Goal: Information Seeking & Learning: Find specific page/section

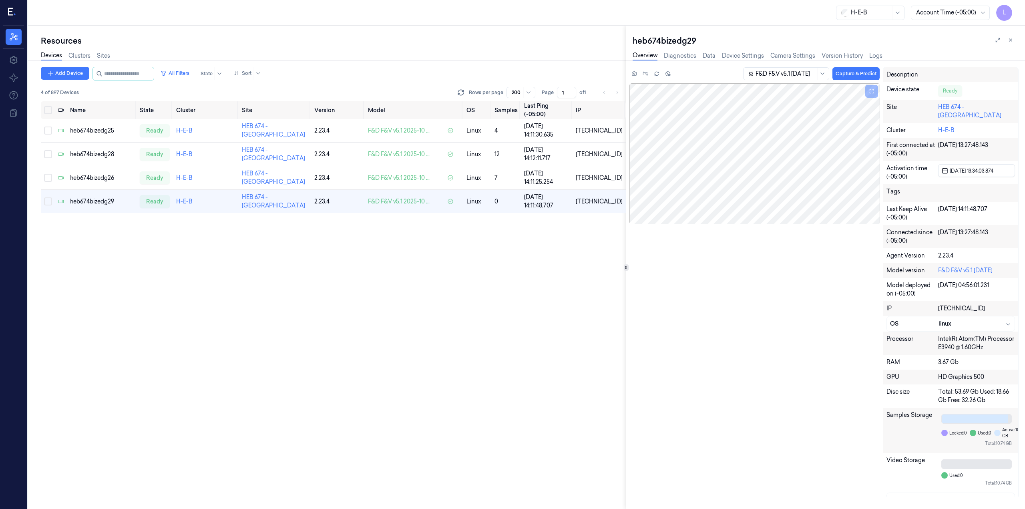
click at [141, 74] on input "string" at bounding box center [128, 73] width 48 height 13
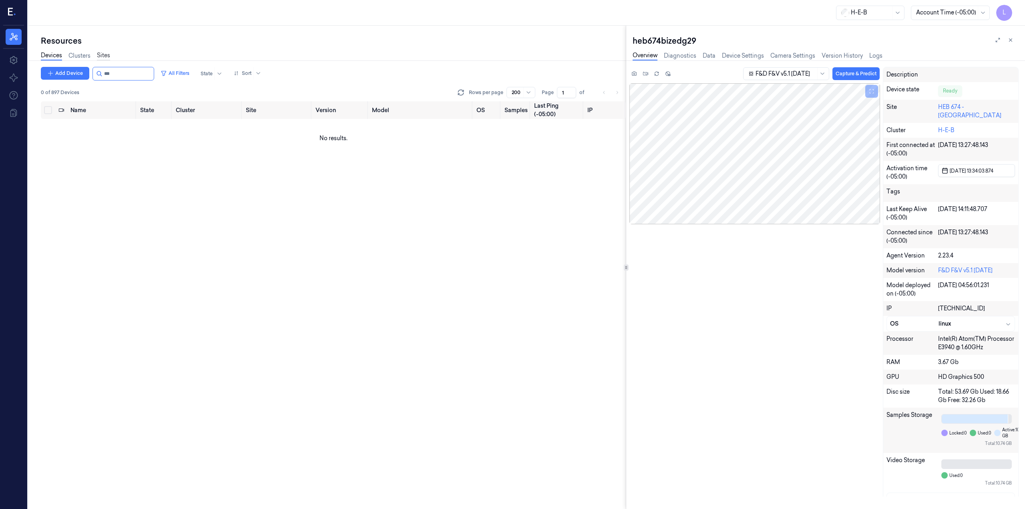
type input "***"
click at [105, 55] on link "Sites" at bounding box center [103, 55] width 13 height 9
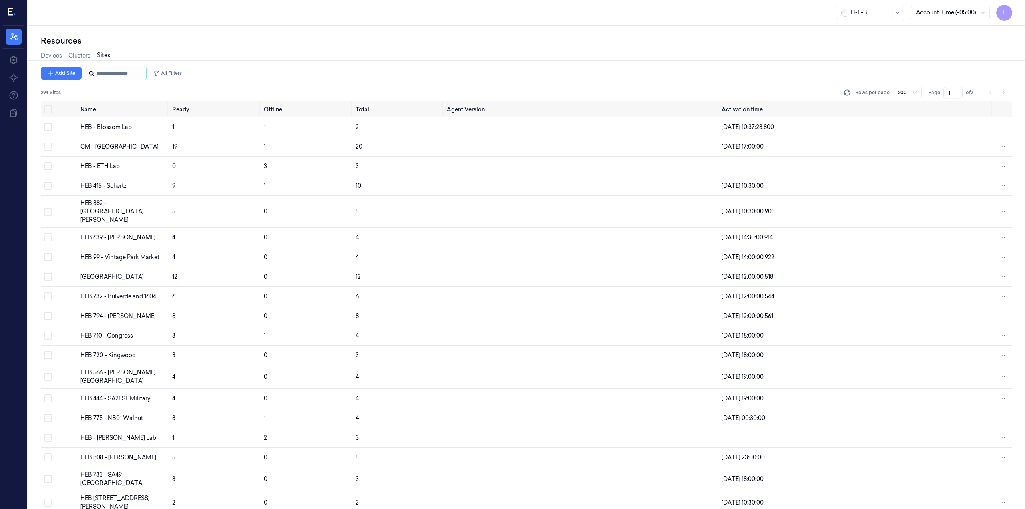
click at [110, 69] on input "string" at bounding box center [120, 73] width 48 height 13
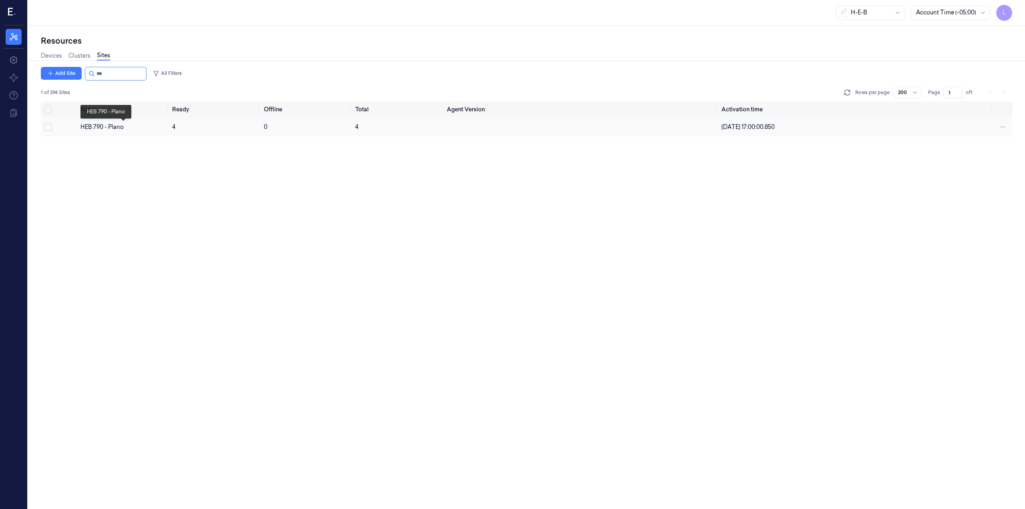
click at [100, 123] on div "HEB 790 - Plano" at bounding box center [122, 127] width 85 height 8
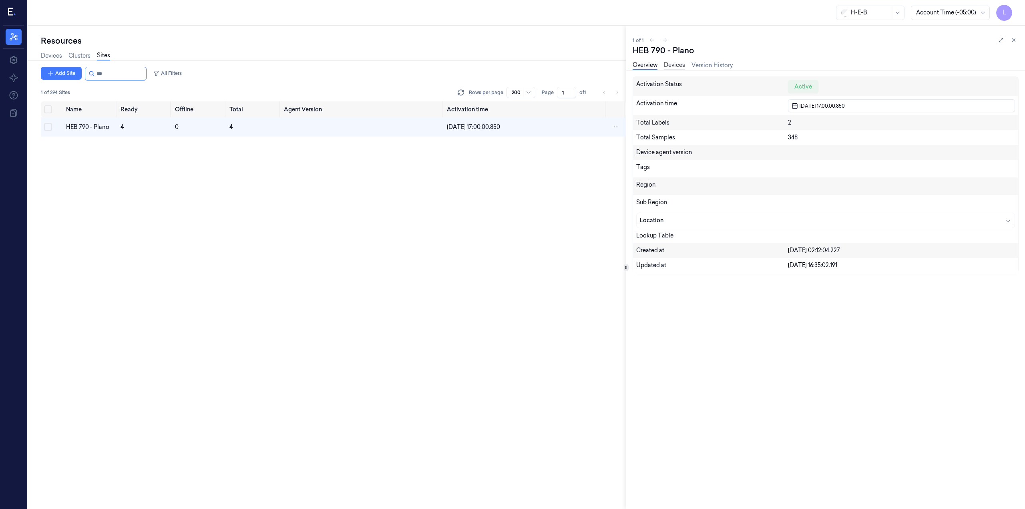
click at [681, 68] on link "Devices" at bounding box center [674, 65] width 21 height 9
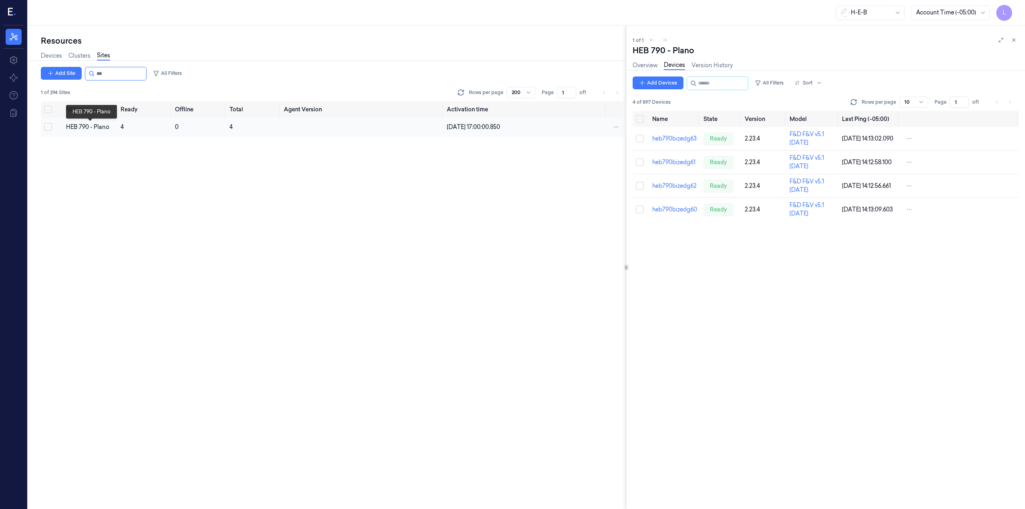
click at [114, 126] on div "HEB 790 - Plano" at bounding box center [90, 127] width 48 height 8
click at [110, 124] on div "HEB 790 - Plano" at bounding box center [90, 127] width 48 height 8
click at [134, 76] on input "string" at bounding box center [120, 73] width 48 height 13
click at [133, 76] on input "string" at bounding box center [120, 73] width 48 height 13
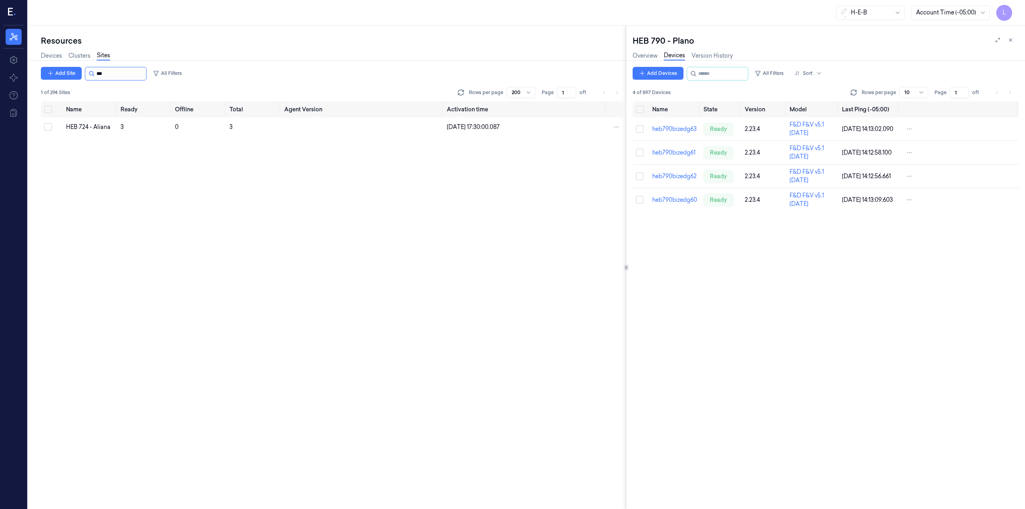
type input "***"
click at [90, 126] on div "HEB 724 - Aliana" at bounding box center [90, 127] width 48 height 8
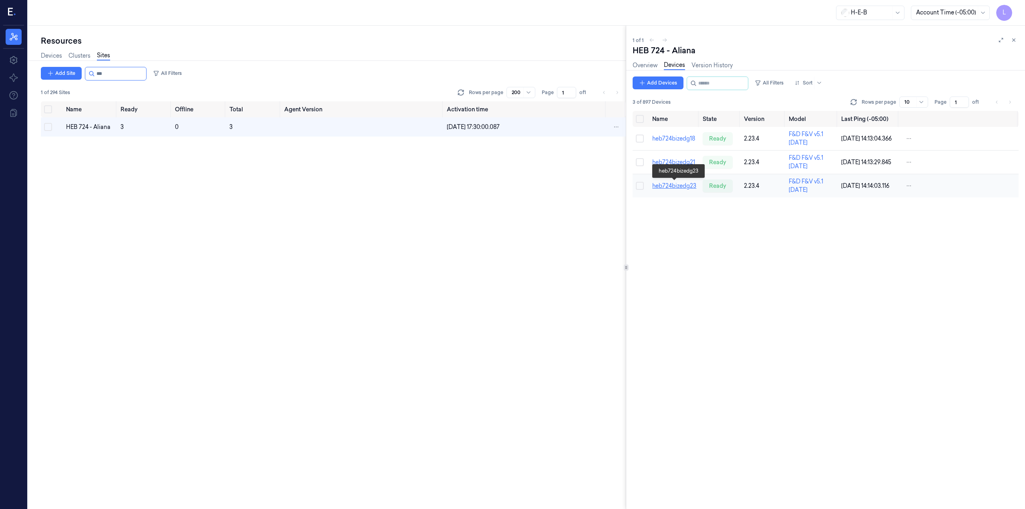
click at [674, 186] on link "heb724bizedg23" at bounding box center [674, 185] width 44 height 7
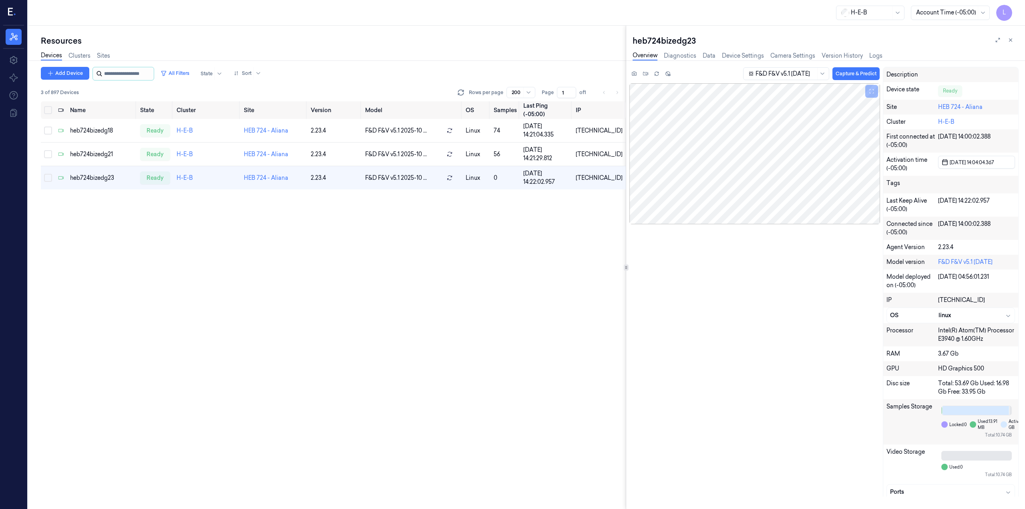
click at [142, 73] on input "string" at bounding box center [128, 73] width 48 height 13
type input "***"
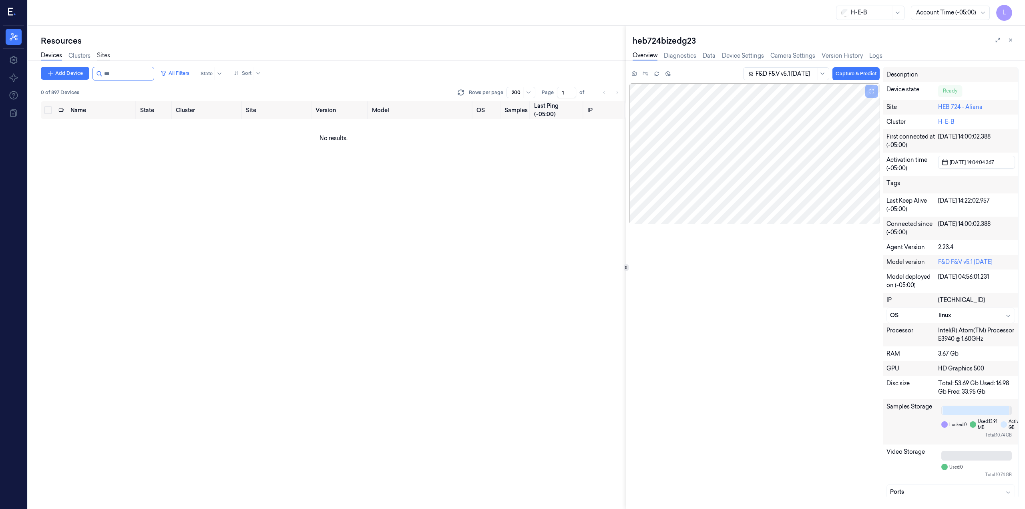
click at [103, 52] on link "Sites" at bounding box center [103, 55] width 13 height 9
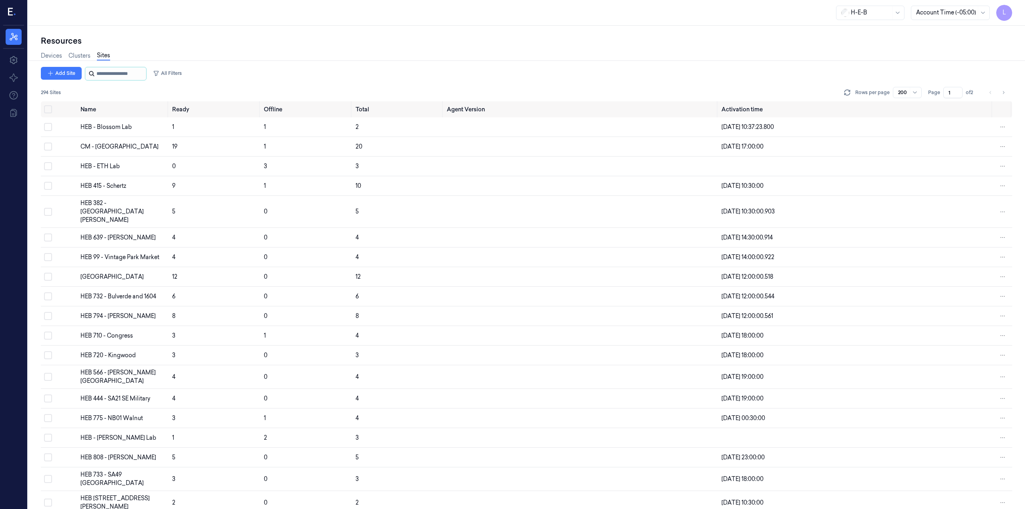
click at [109, 71] on input "string" at bounding box center [120, 73] width 48 height 13
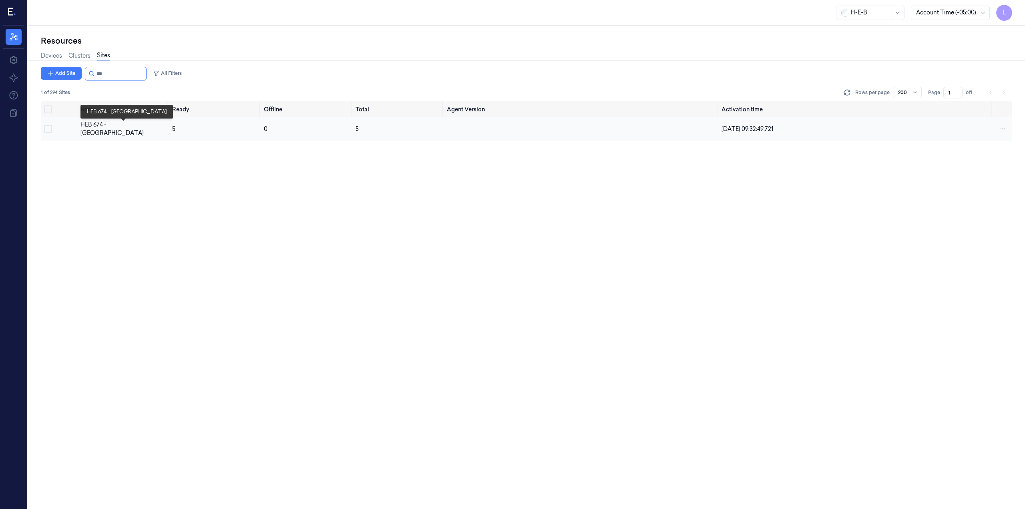
type input "***"
click at [137, 125] on div "HEB 674 - [GEOGRAPHIC_DATA]" at bounding box center [122, 128] width 85 height 17
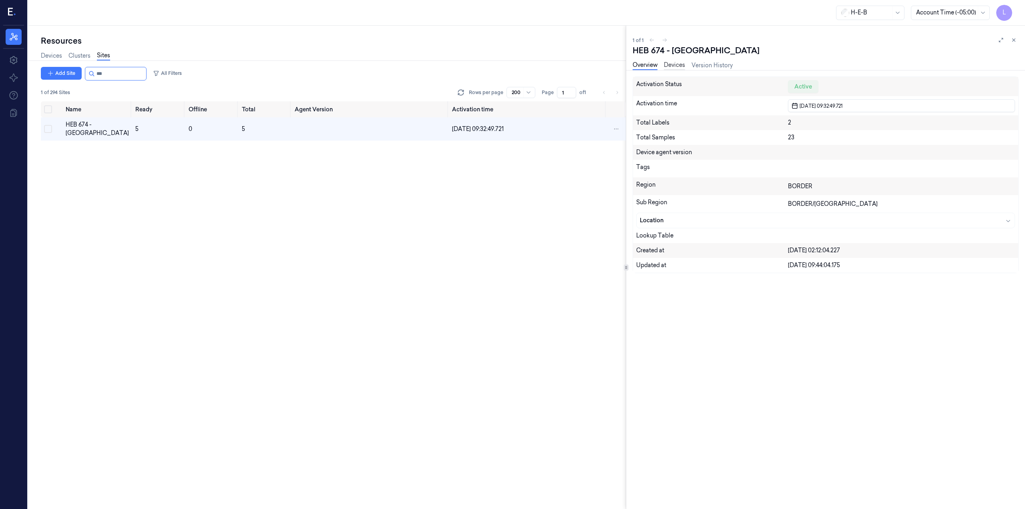
click at [680, 64] on link "Devices" at bounding box center [674, 65] width 21 height 9
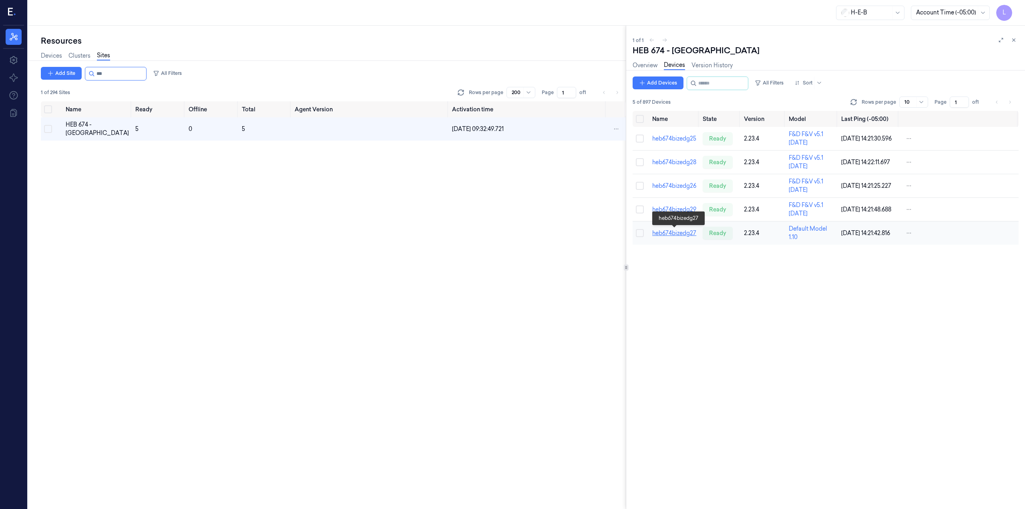
click at [682, 231] on link "heb674bizedg27" at bounding box center [674, 232] width 44 height 7
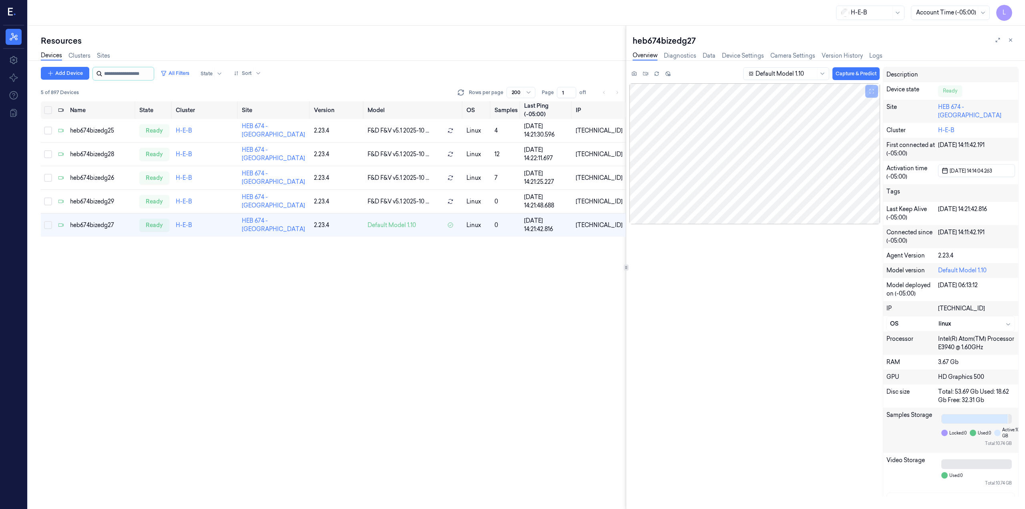
click at [118, 75] on input "string" at bounding box center [128, 73] width 48 height 13
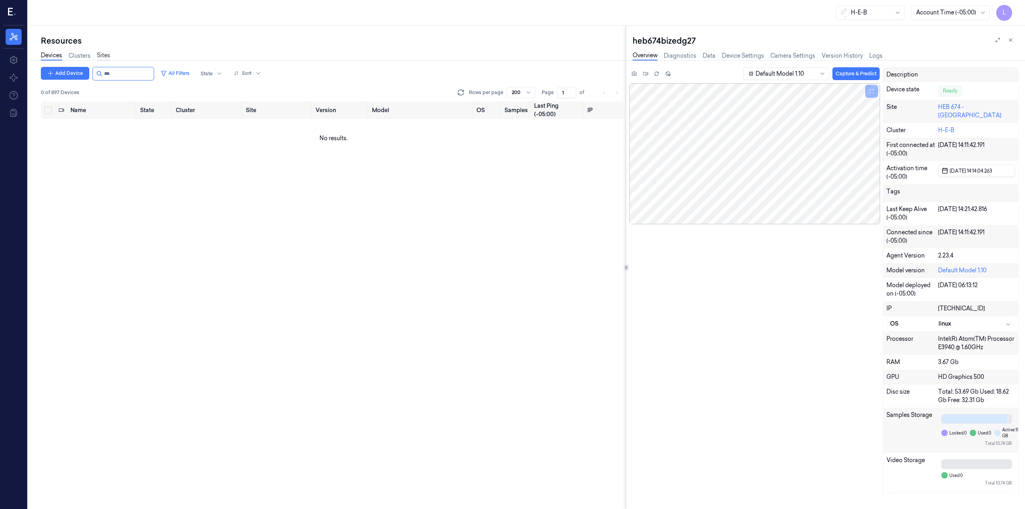
type input "***"
click at [100, 52] on link "Sites" at bounding box center [103, 55] width 13 height 9
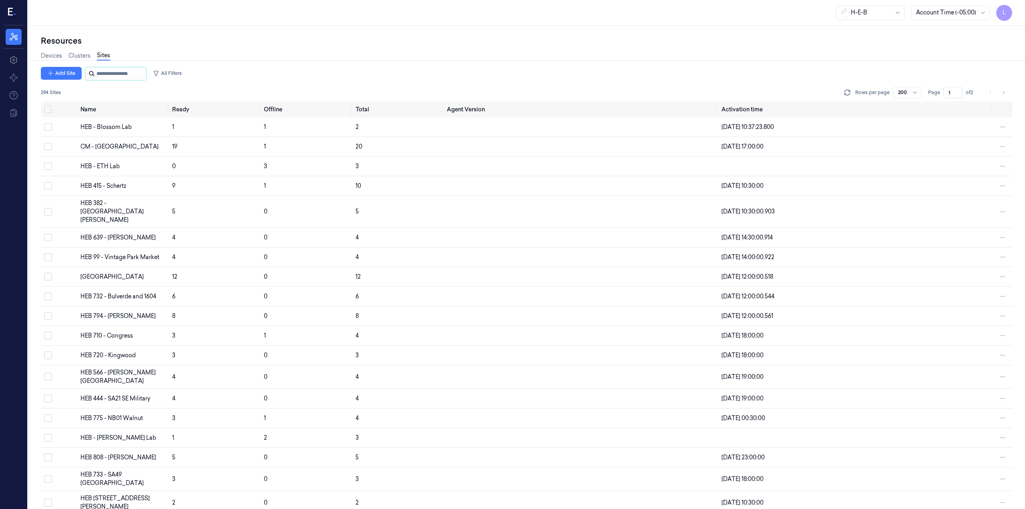
click at [114, 71] on input "string" at bounding box center [120, 73] width 48 height 13
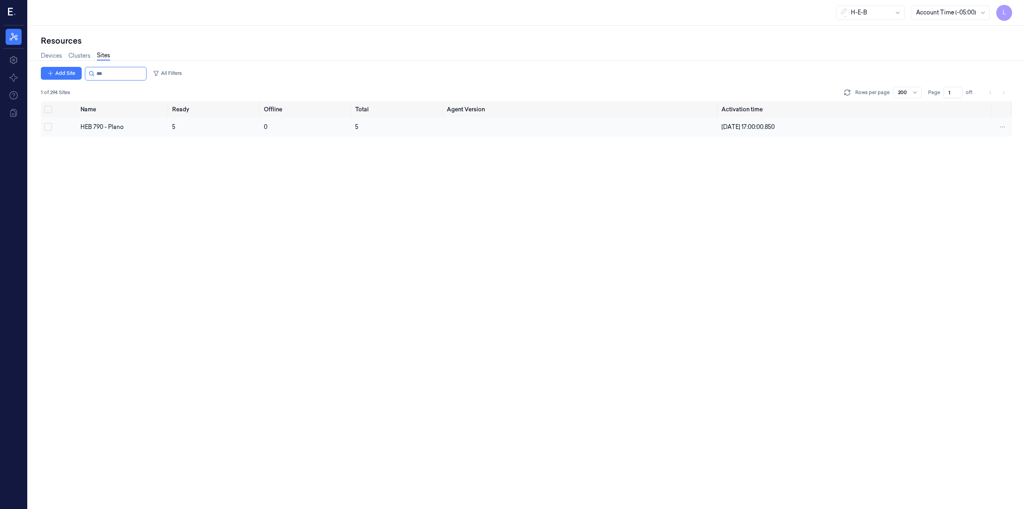
type input "***"
click at [116, 123] on div "HEB 790 - Plano" at bounding box center [122, 127] width 85 height 8
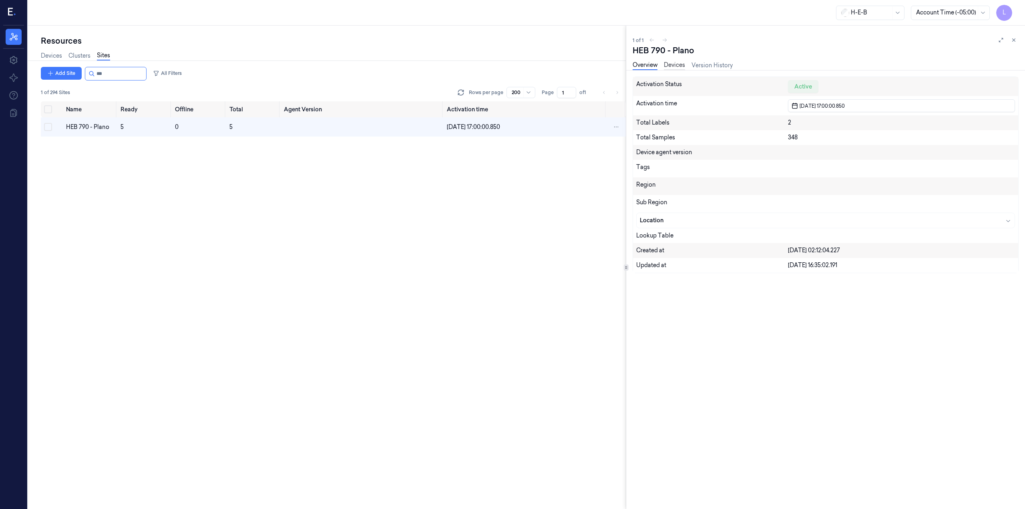
click at [676, 65] on link "Devices" at bounding box center [674, 65] width 21 height 9
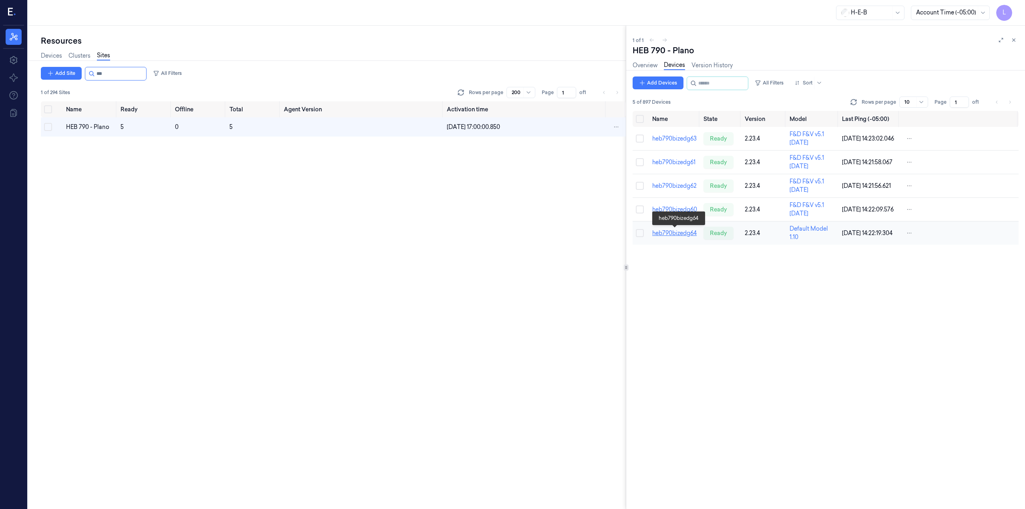
click at [683, 234] on link "heb790bizedg64" at bounding box center [674, 232] width 44 height 7
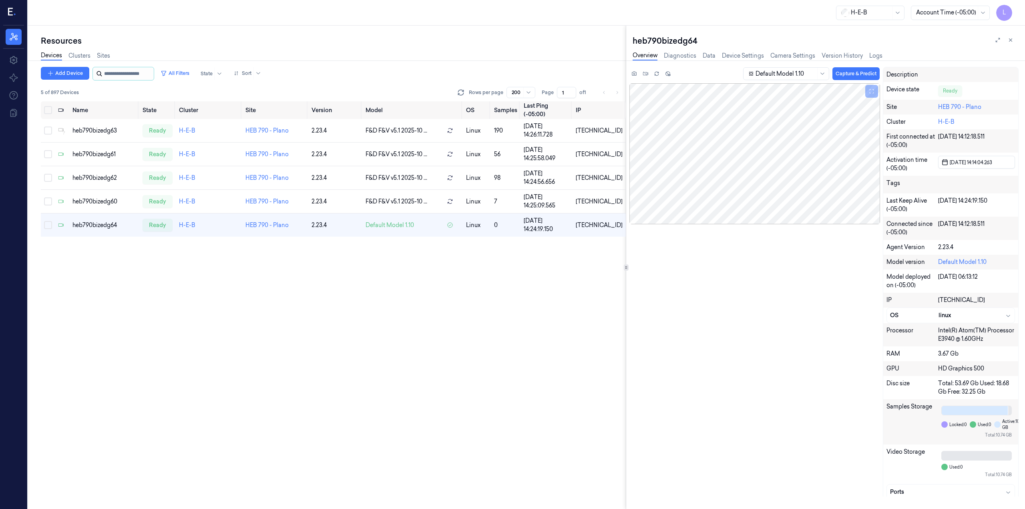
click at [152, 74] on input "string" at bounding box center [128, 73] width 48 height 13
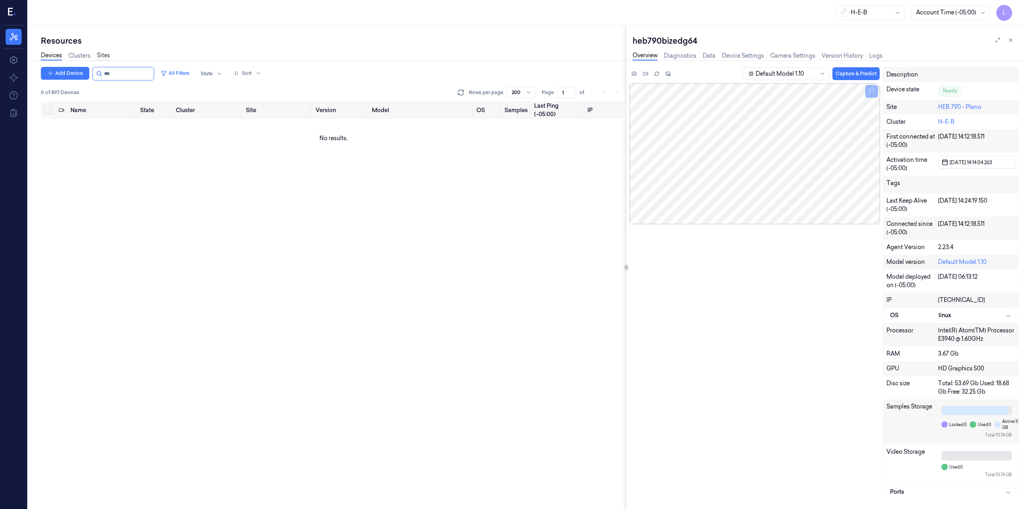
type input "***"
click at [106, 54] on link "Sites" at bounding box center [103, 55] width 13 height 9
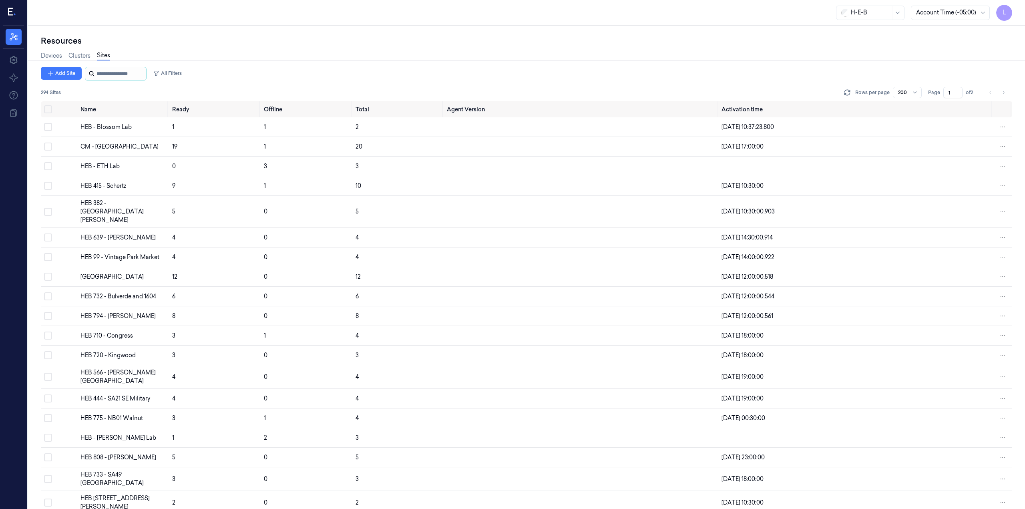
click at [115, 77] on input "string" at bounding box center [120, 73] width 48 height 13
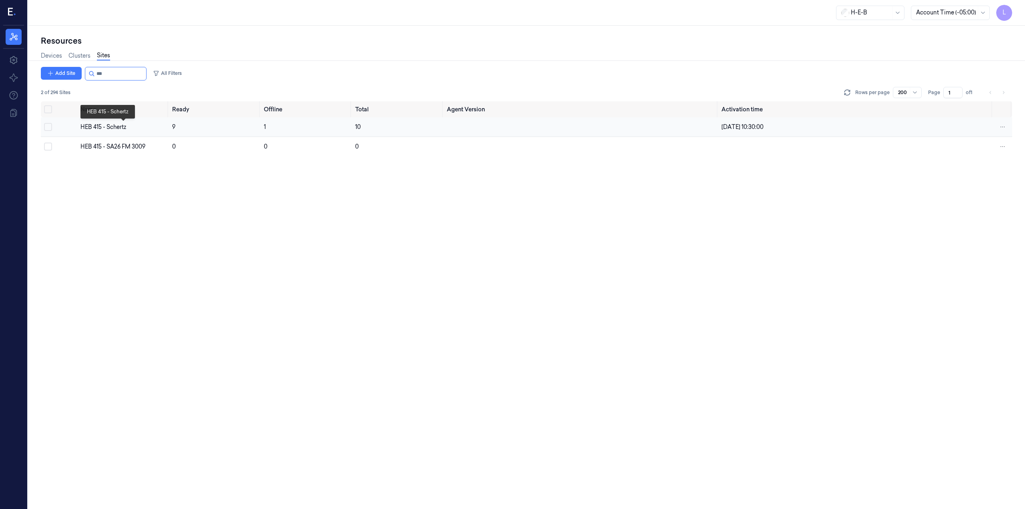
type input "***"
click at [109, 127] on div "HEB 415 - Schertz" at bounding box center [122, 127] width 85 height 8
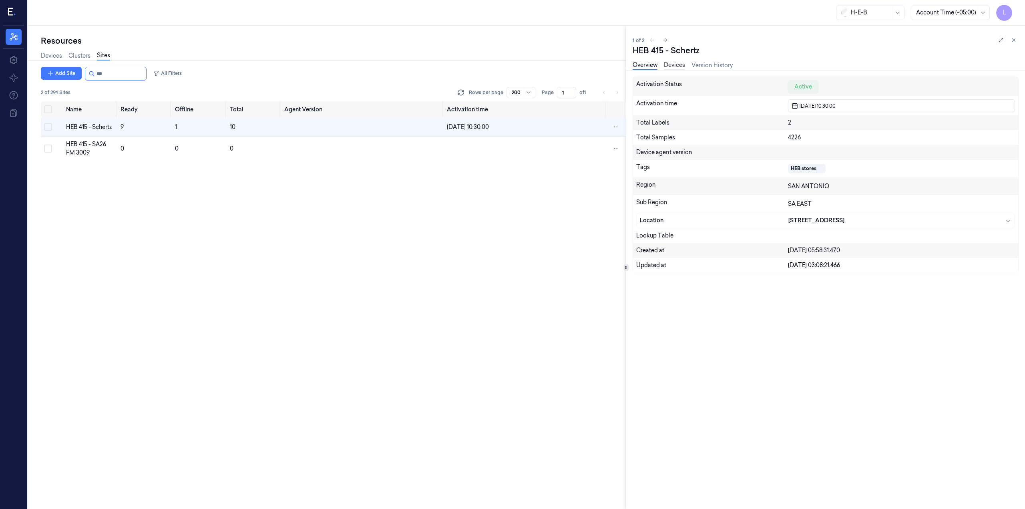
click at [680, 64] on link "Devices" at bounding box center [674, 65] width 21 height 9
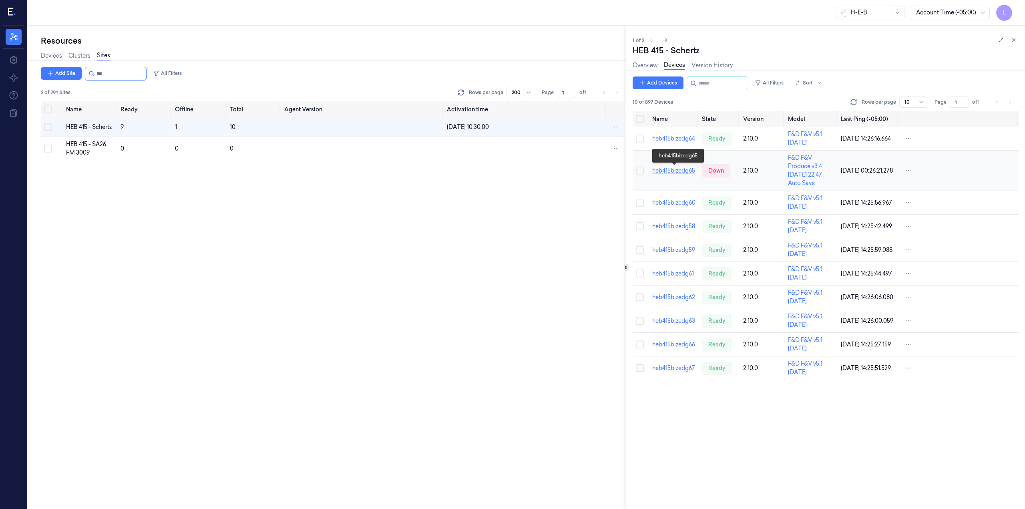
click at [678, 170] on link "heb415bizedg65" at bounding box center [673, 170] width 43 height 7
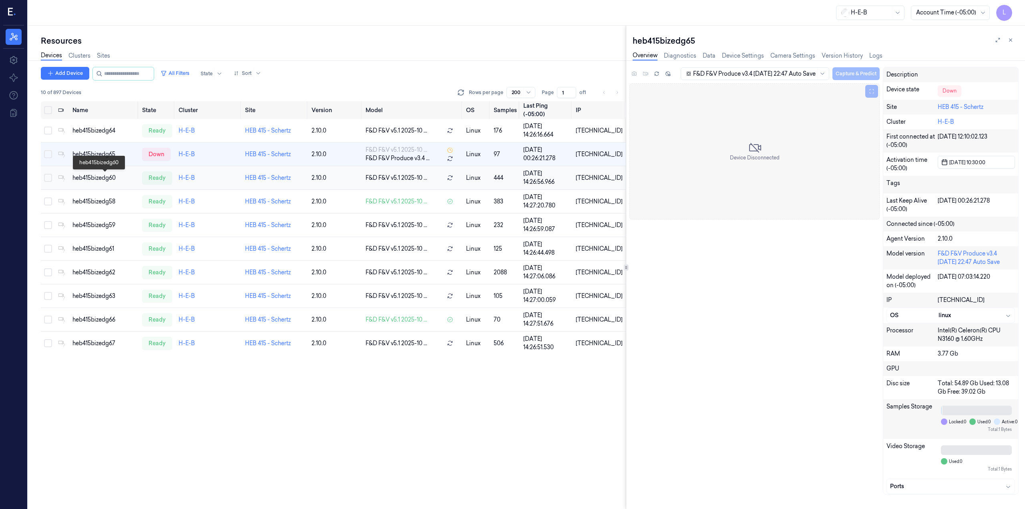
click at [92, 178] on div "heb415bizedg60" at bounding box center [103, 178] width 63 height 8
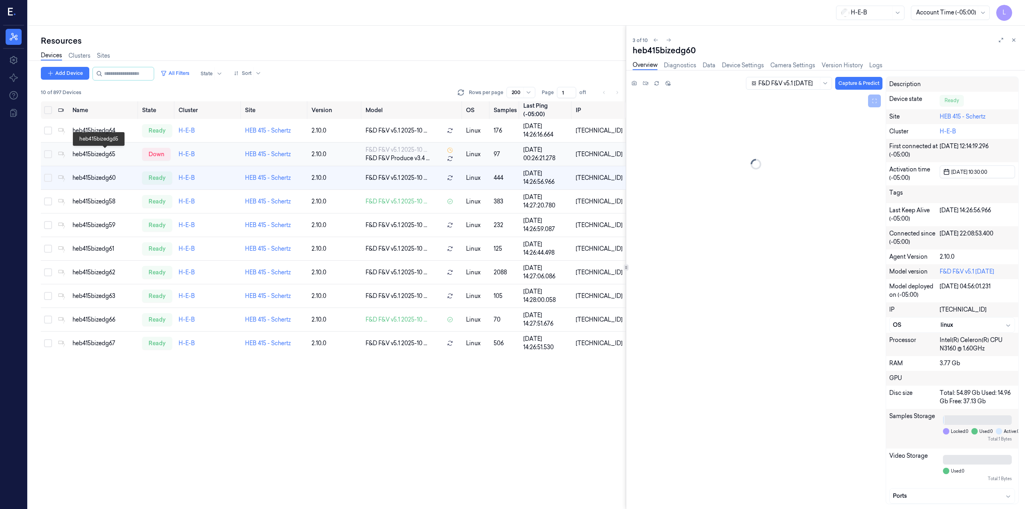
click at [97, 154] on div "heb415bizedg65" at bounding box center [103, 154] width 63 height 8
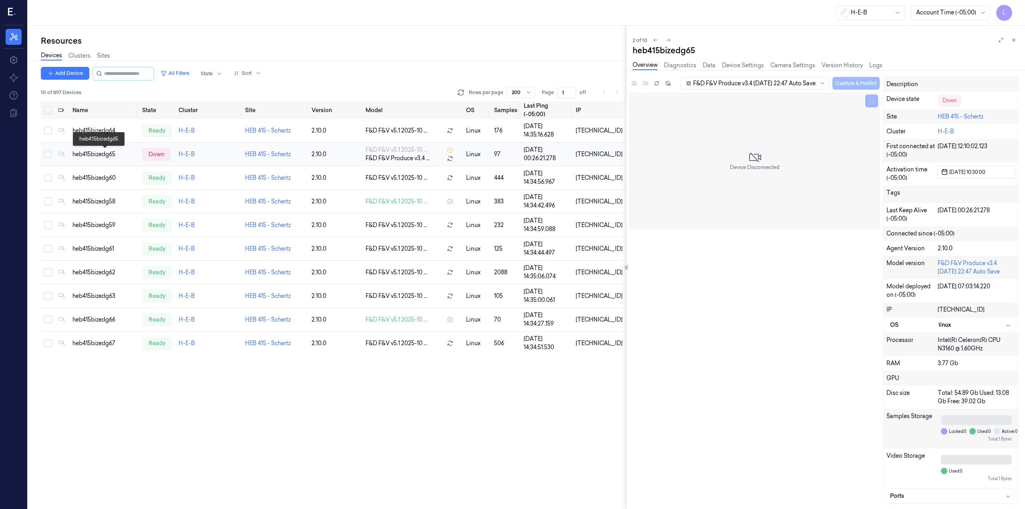
click at [100, 155] on div "heb415bizedg65" at bounding box center [103, 154] width 63 height 8
click at [134, 71] on input "string" at bounding box center [128, 73] width 48 height 13
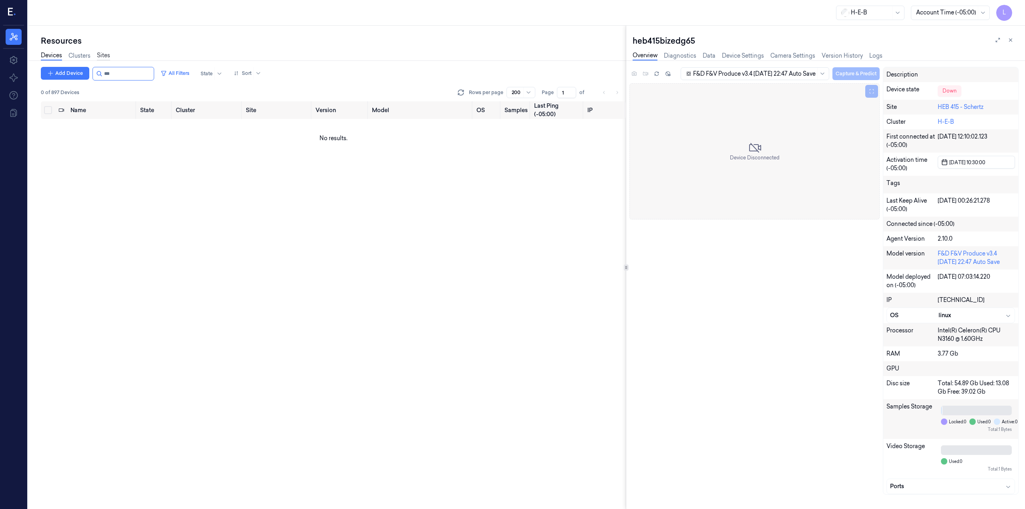
type input "***"
click at [100, 56] on link "Sites" at bounding box center [103, 55] width 13 height 9
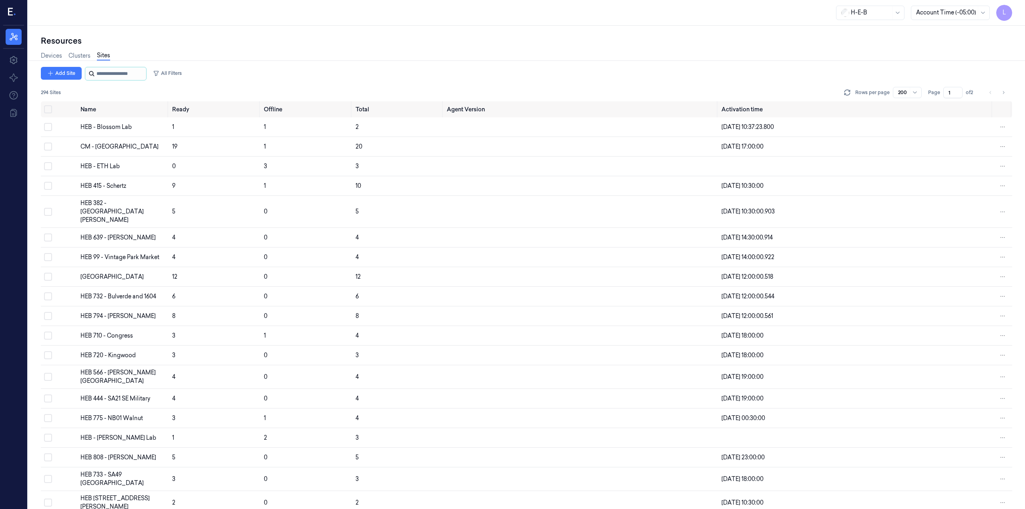
click at [122, 78] on input "string" at bounding box center [120, 73] width 48 height 13
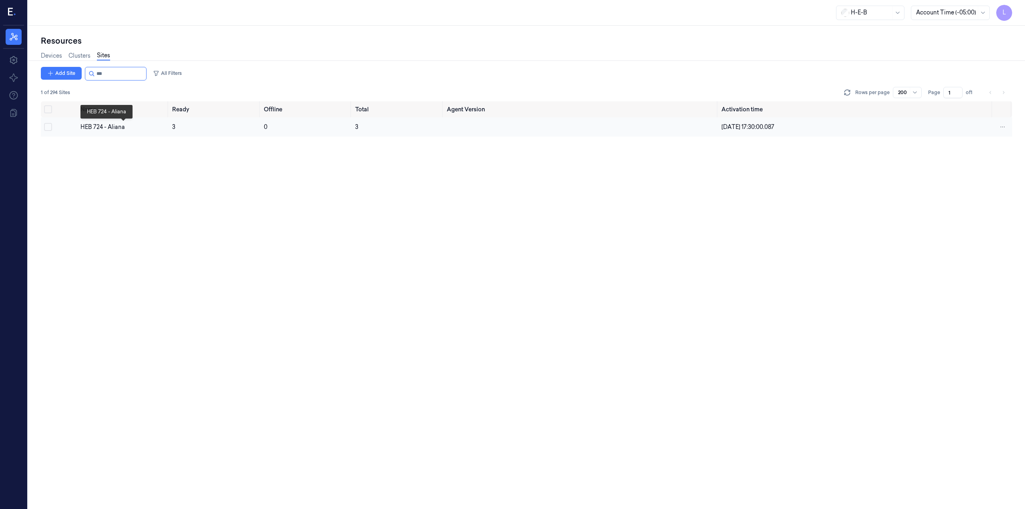
click at [110, 128] on div "HEB 724 - Aliana" at bounding box center [122, 127] width 85 height 8
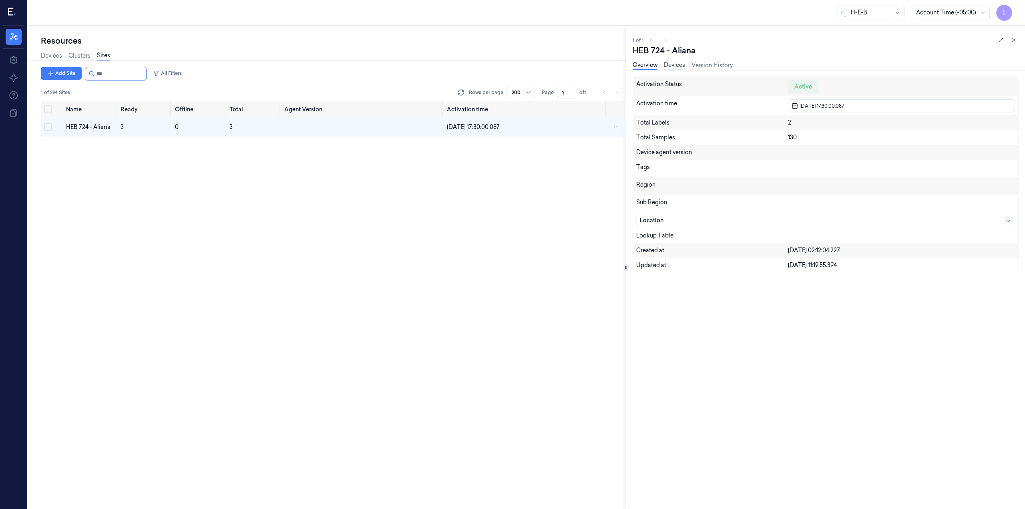
click at [678, 61] on link "Devices" at bounding box center [674, 65] width 21 height 9
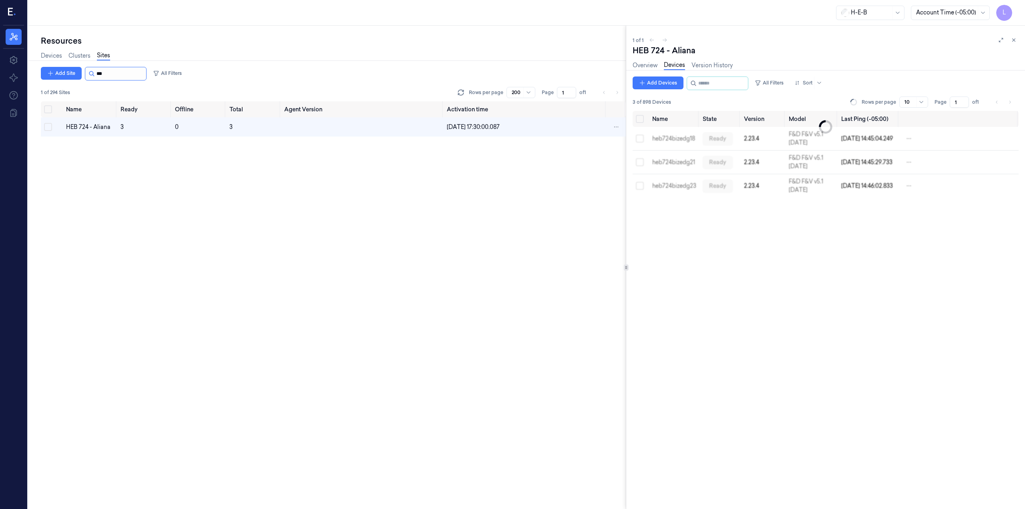
click at [106, 70] on input "string" at bounding box center [120, 73] width 48 height 13
click at [109, 68] on input "string" at bounding box center [120, 73] width 48 height 13
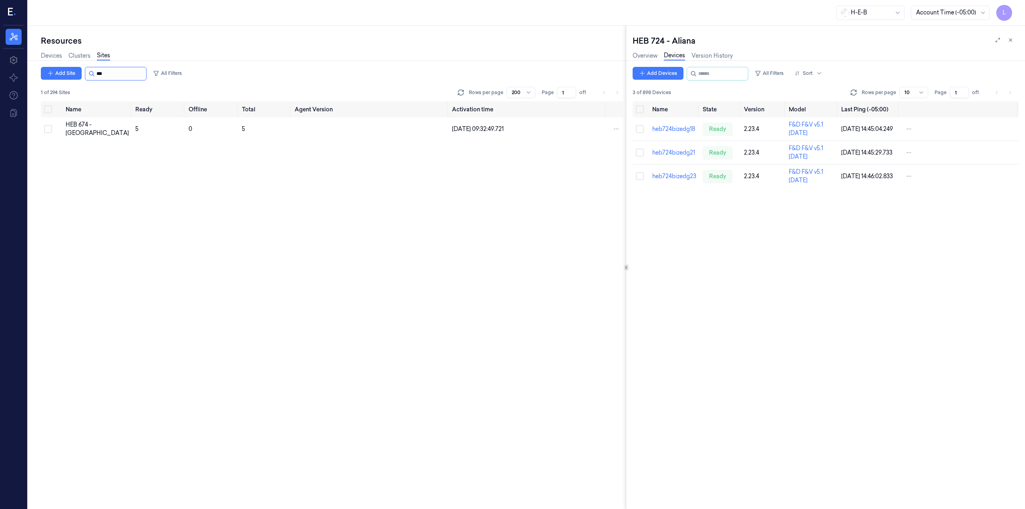
type input "***"
click at [84, 129] on div "HEB 674 - [GEOGRAPHIC_DATA]" at bounding box center [97, 128] width 63 height 17
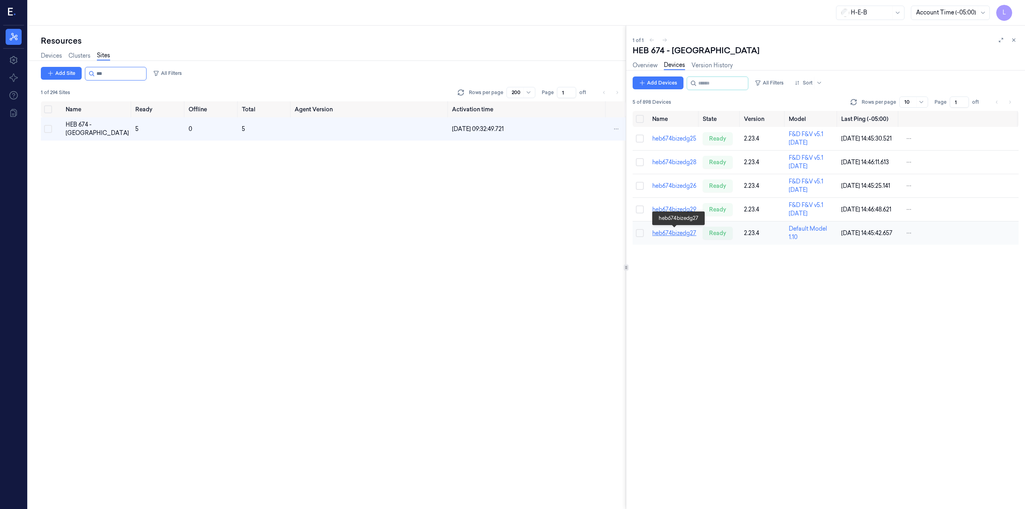
click at [685, 233] on link "heb674bizedg27" at bounding box center [674, 232] width 44 height 7
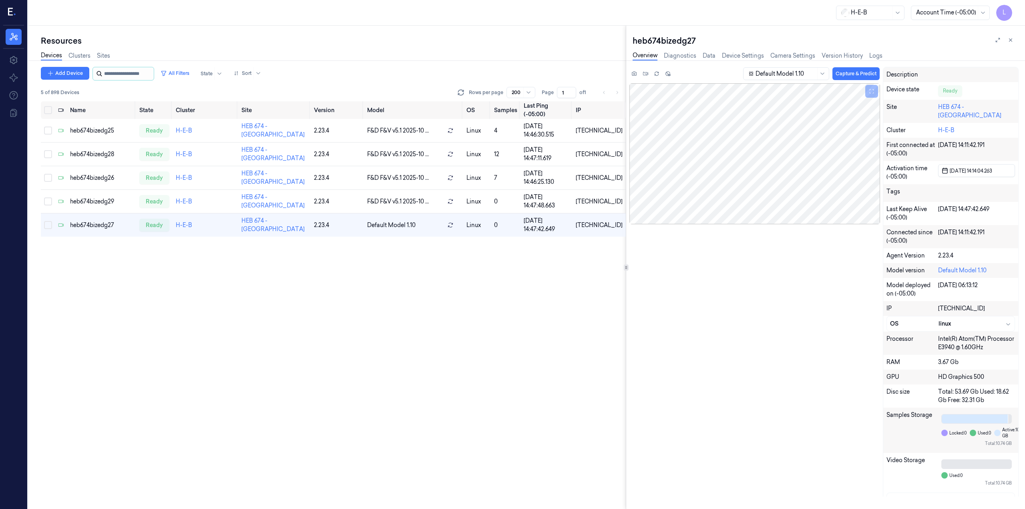
click at [108, 73] on input "string" at bounding box center [128, 73] width 48 height 13
click at [104, 60] on div "Devices Clusters Sites" at bounding box center [75, 55] width 69 height 9
click at [104, 53] on link "Sites" at bounding box center [103, 55] width 13 height 9
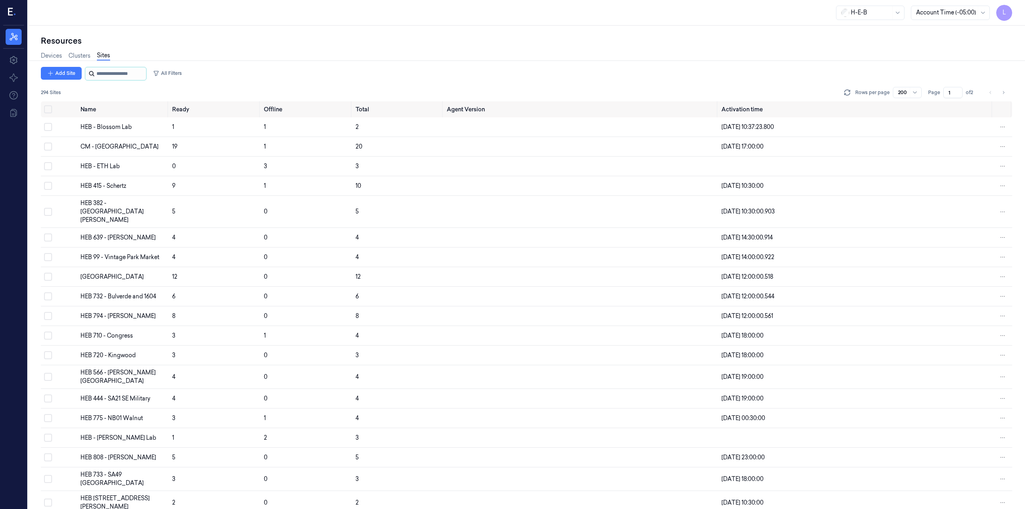
click at [117, 73] on input "string" at bounding box center [120, 73] width 48 height 13
type input "***"
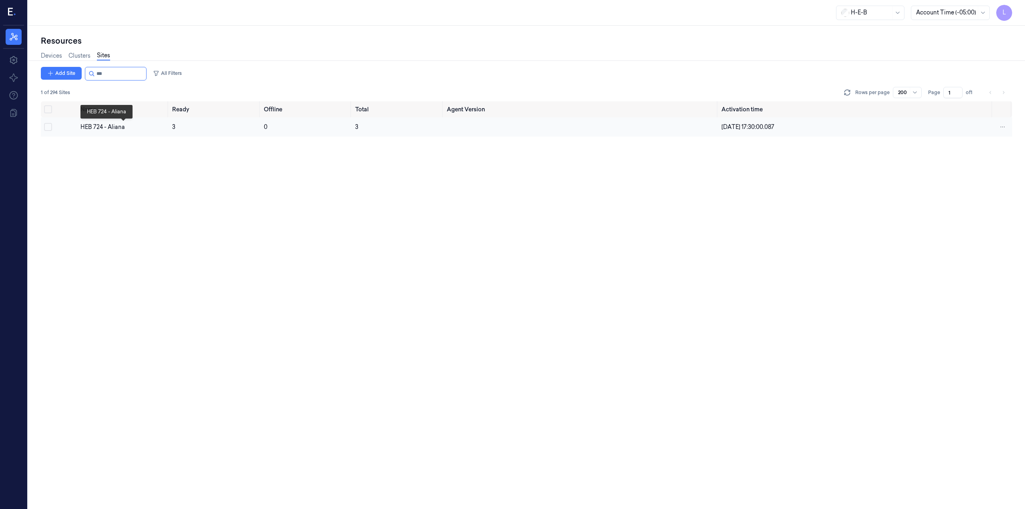
click at [98, 123] on div "HEB 724 - Aliana" at bounding box center [122, 127] width 85 height 8
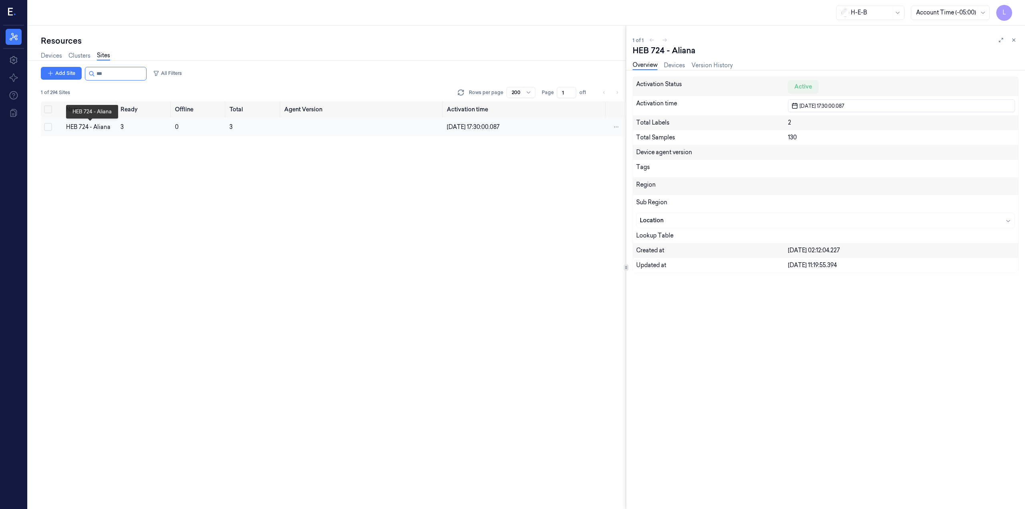
click at [94, 125] on div "HEB 724 - Aliana" at bounding box center [90, 127] width 48 height 8
click at [676, 68] on link "Devices" at bounding box center [674, 65] width 21 height 9
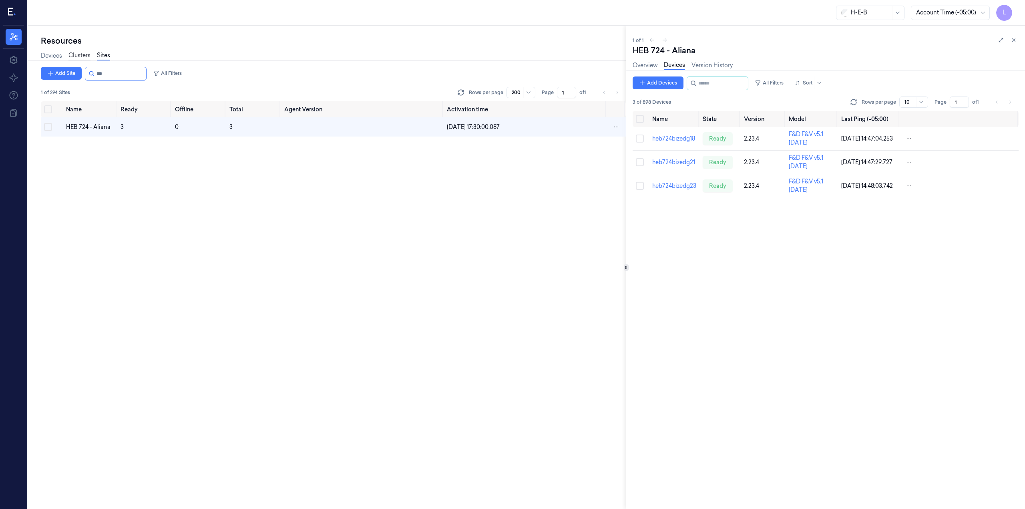
click at [75, 53] on link "Clusters" at bounding box center [79, 55] width 22 height 9
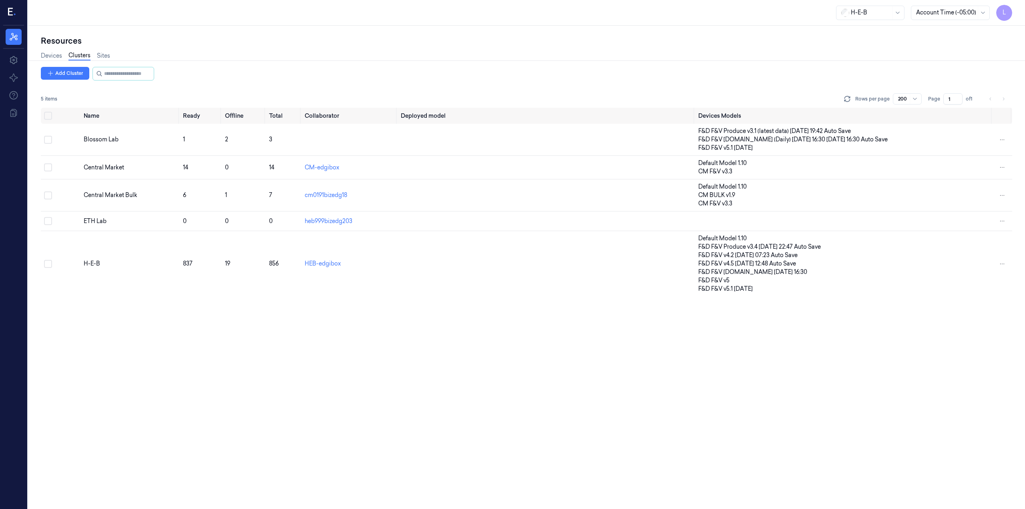
click at [102, 51] on div "Devices Clusters Sites" at bounding box center [75, 55] width 69 height 9
click at [104, 53] on link "Sites" at bounding box center [103, 55] width 13 height 9
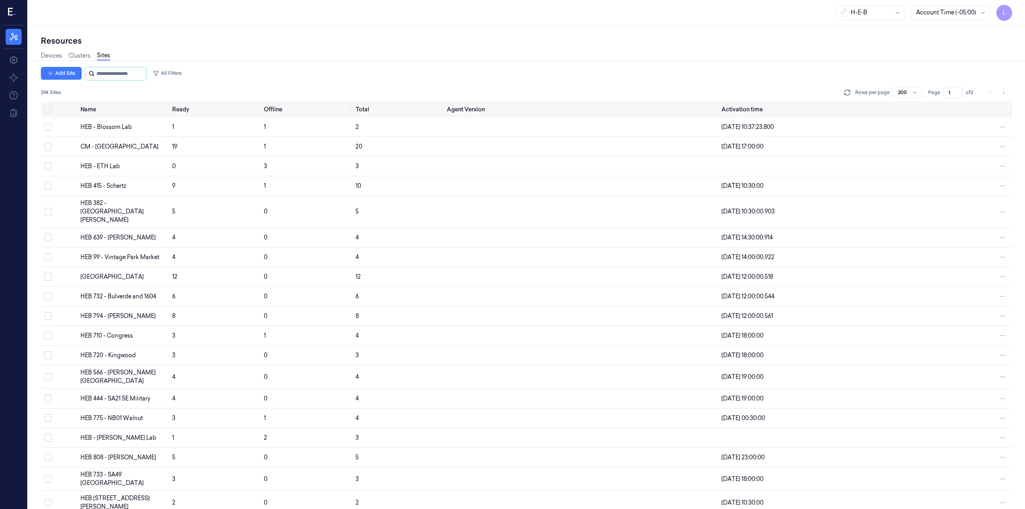
click at [105, 72] on input "string" at bounding box center [120, 73] width 48 height 13
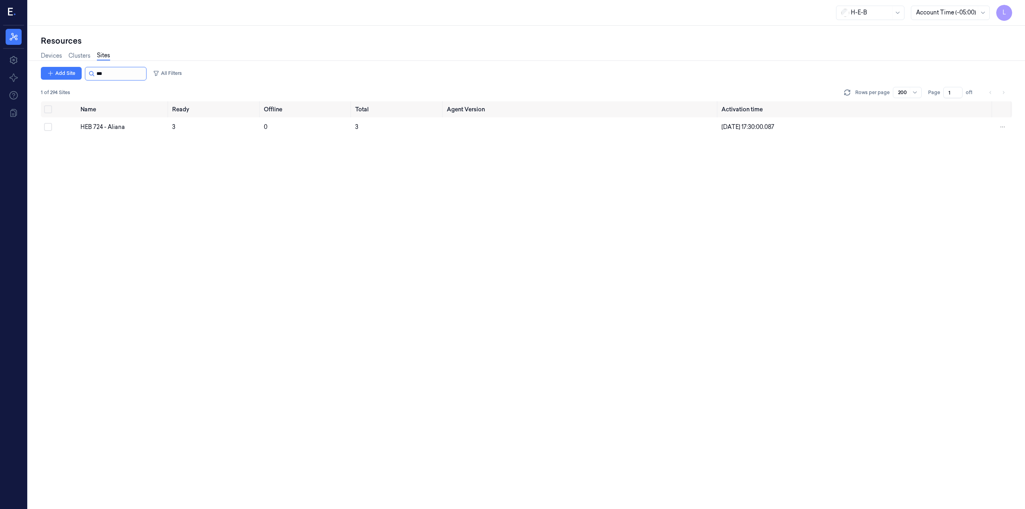
click at [110, 76] on input "string" at bounding box center [120, 73] width 48 height 13
type input "***"
click at [107, 128] on div "HEB 415 - Schertz" at bounding box center [122, 127] width 85 height 8
click at [109, 124] on div "HEB 415 - Schertz" at bounding box center [122, 127] width 85 height 8
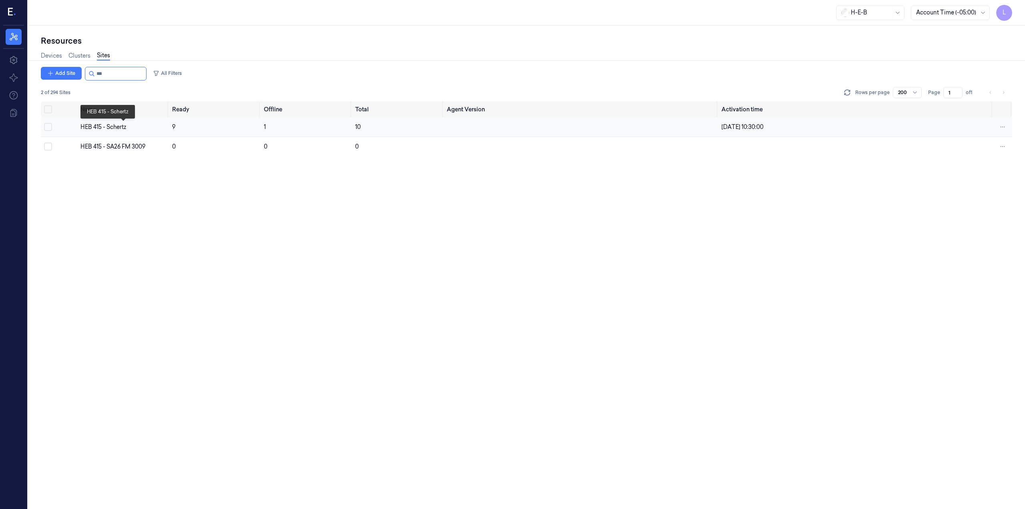
click at [90, 128] on div "HEB 415 - Schertz" at bounding box center [122, 127] width 85 height 8
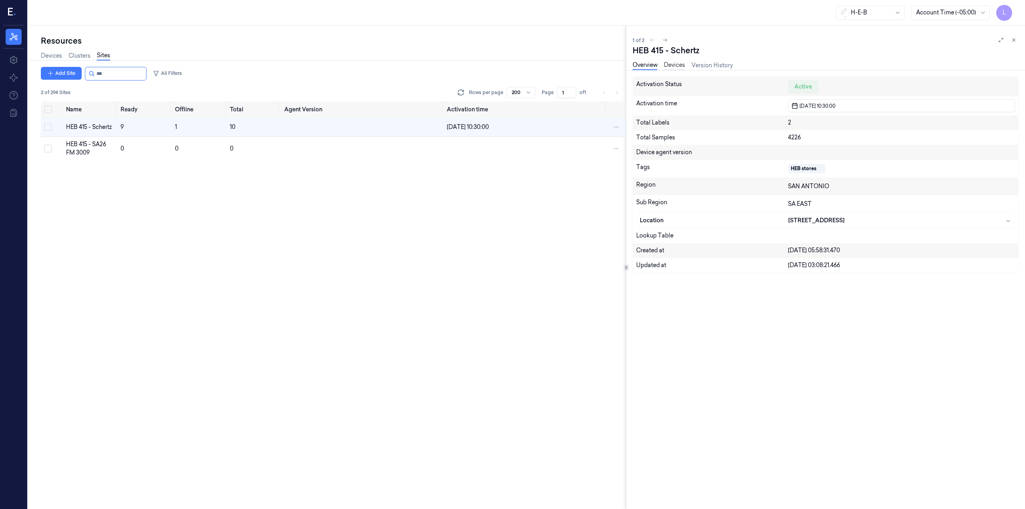
click at [680, 67] on link "Devices" at bounding box center [674, 65] width 21 height 9
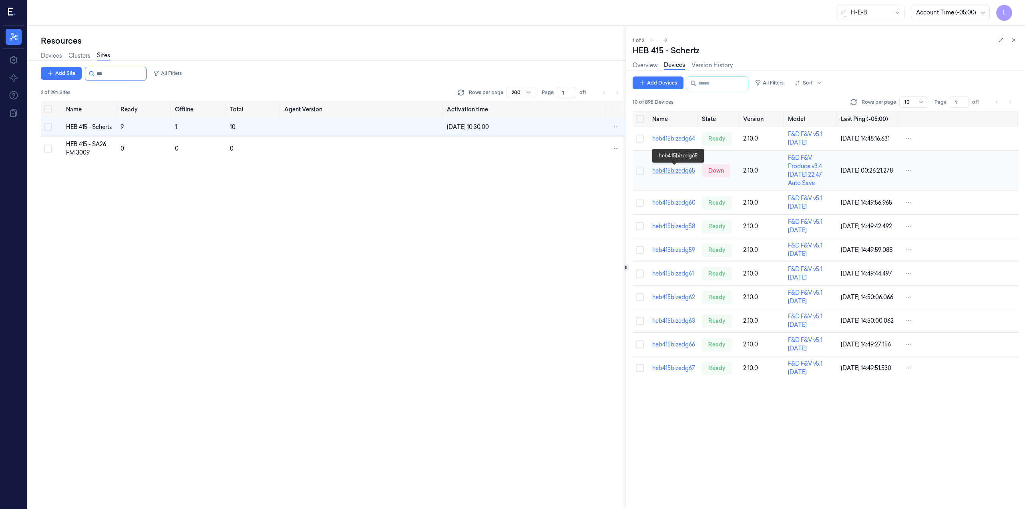
click at [672, 170] on link "heb415bizedg65" at bounding box center [673, 170] width 43 height 7
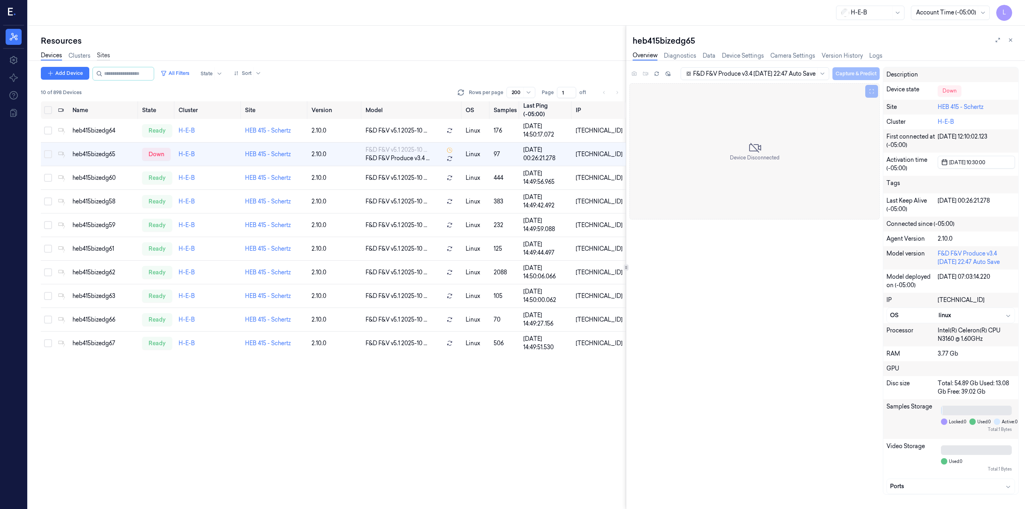
click at [103, 56] on link "Sites" at bounding box center [103, 55] width 13 height 9
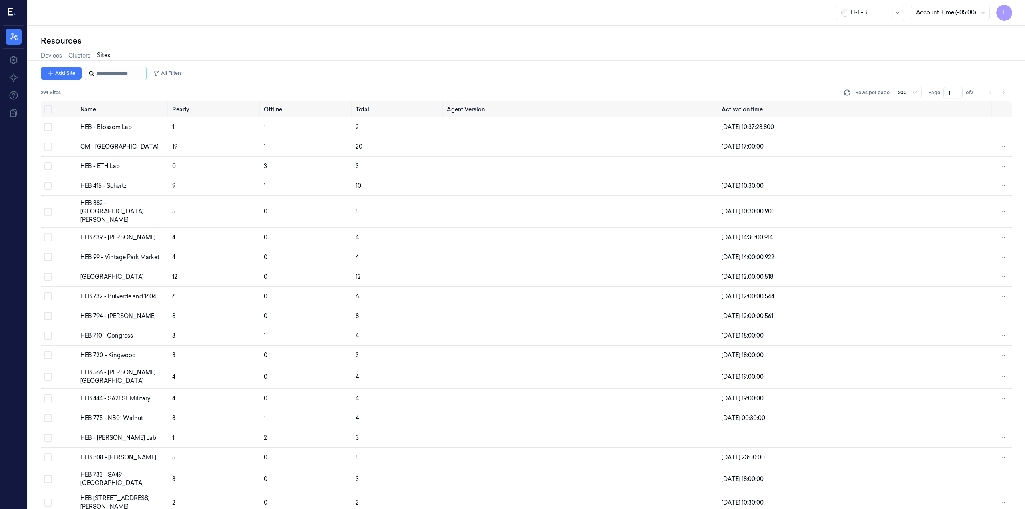
click at [112, 68] on input "string" at bounding box center [120, 73] width 48 height 13
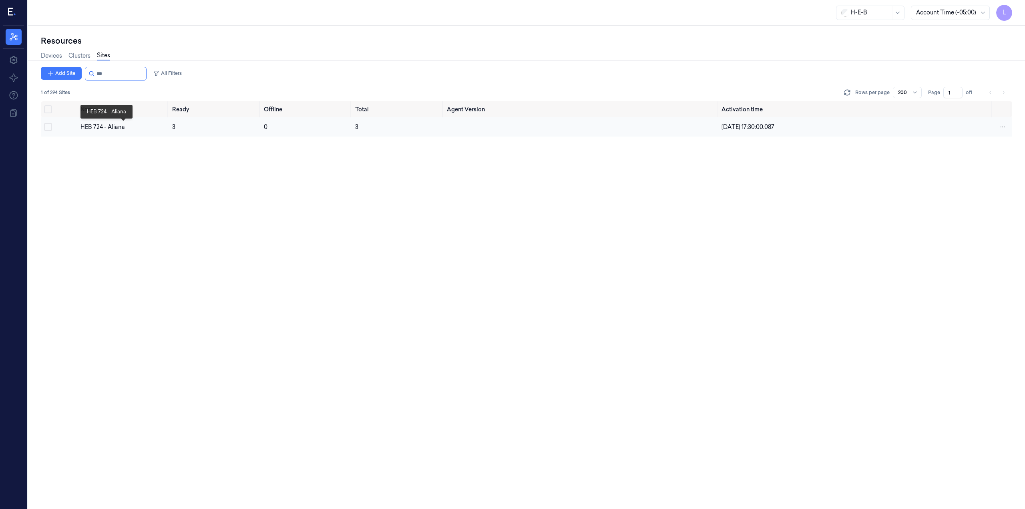
type input "***"
click at [118, 124] on div "HEB 724 - Aliana" at bounding box center [122, 127] width 85 height 8
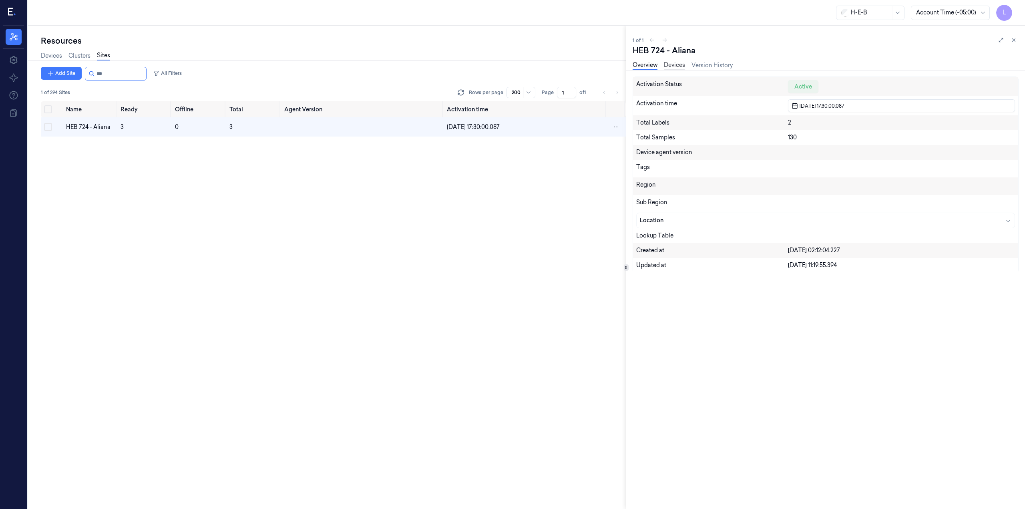
click at [684, 64] on link "Devices" at bounding box center [674, 65] width 21 height 9
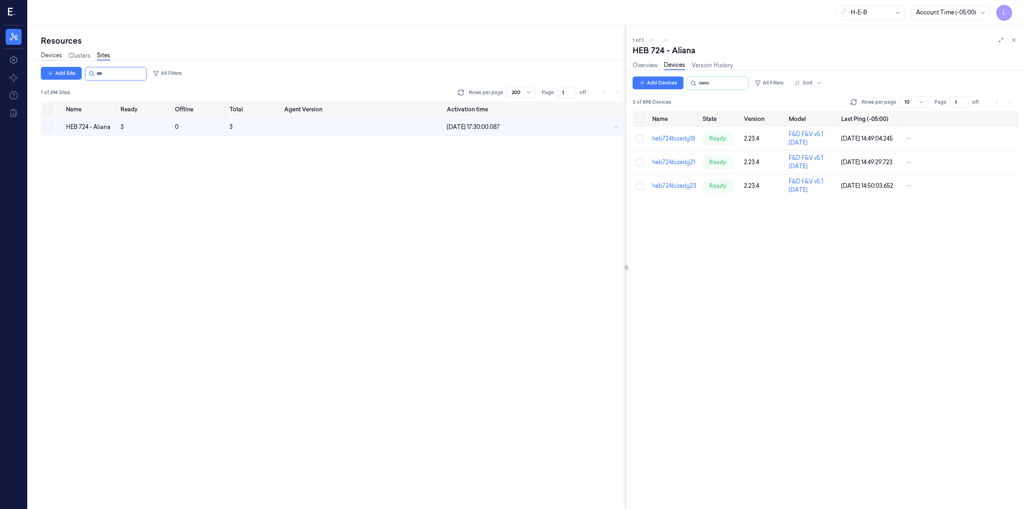
click at [50, 56] on link "Devices" at bounding box center [51, 55] width 21 height 9
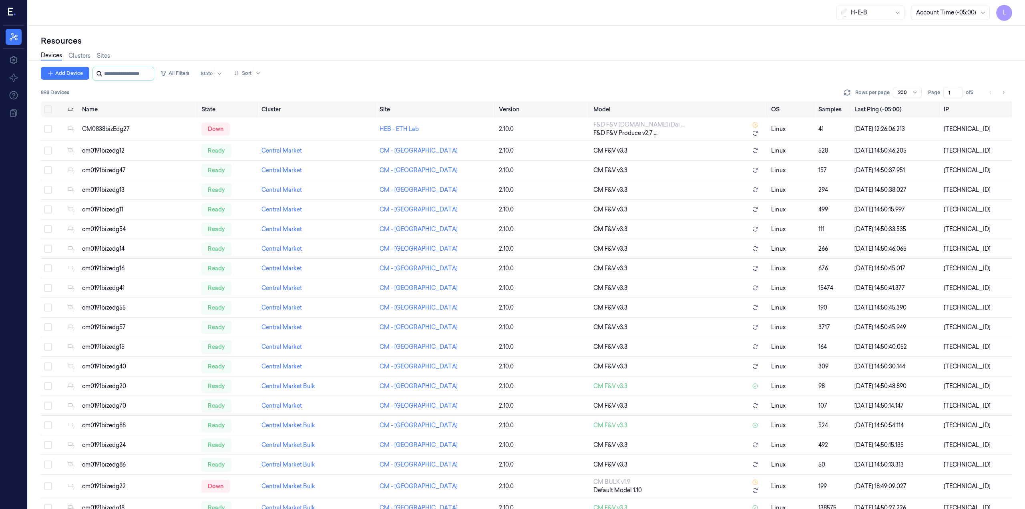
click at [127, 76] on input "string" at bounding box center [128, 73] width 48 height 13
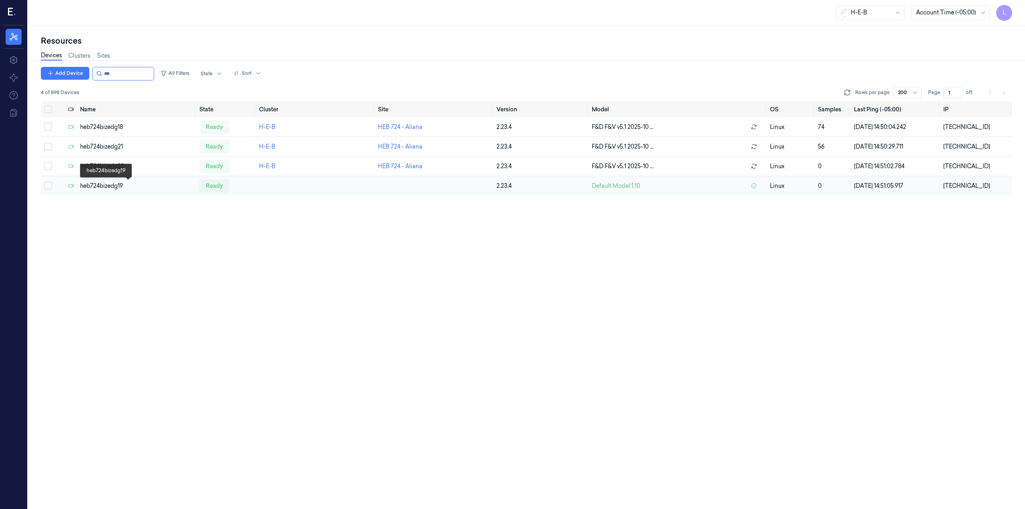
click at [105, 187] on div "heb724bizedg19" at bounding box center [136, 186] width 113 height 8
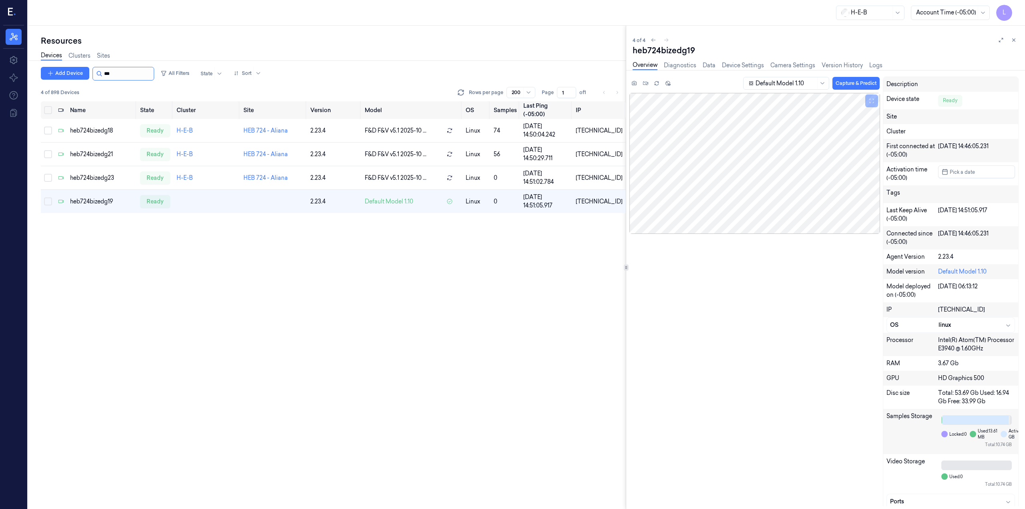
click at [115, 74] on input "string" at bounding box center [128, 73] width 48 height 13
type input "***"
